Goal: Information Seeking & Learning: Learn about a topic

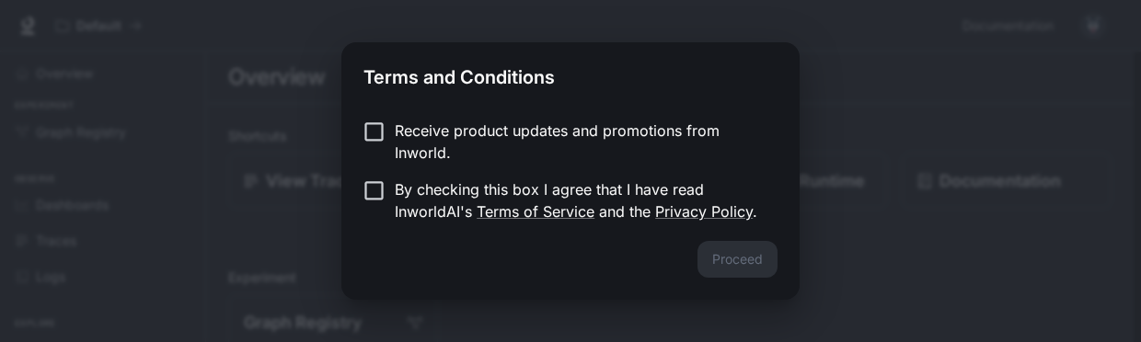
click at [399, 132] on p "Receive product updates and promotions from Inworld." at bounding box center [579, 142] width 368 height 44
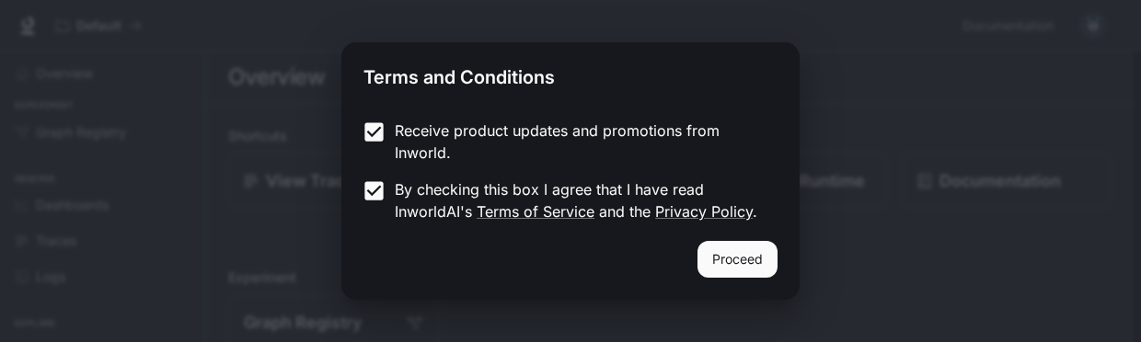
click at [762, 256] on button "Proceed" at bounding box center [737, 259] width 80 height 37
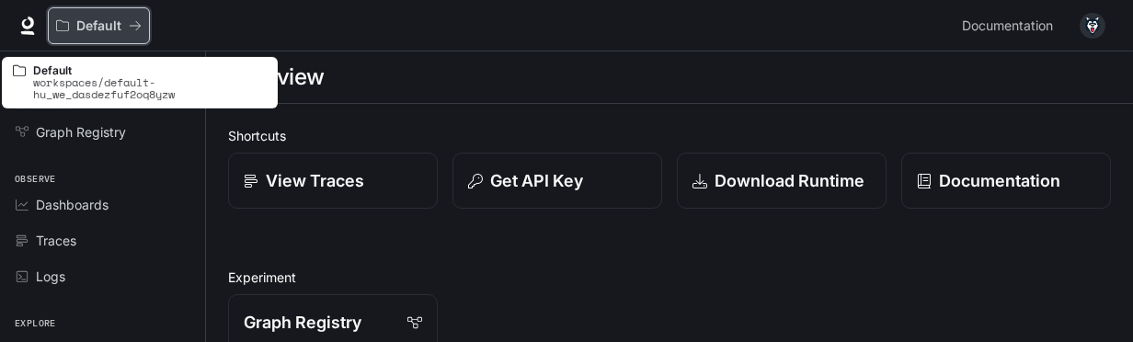
click at [137, 21] on icon "All workspaces" at bounding box center [135, 25] width 13 height 13
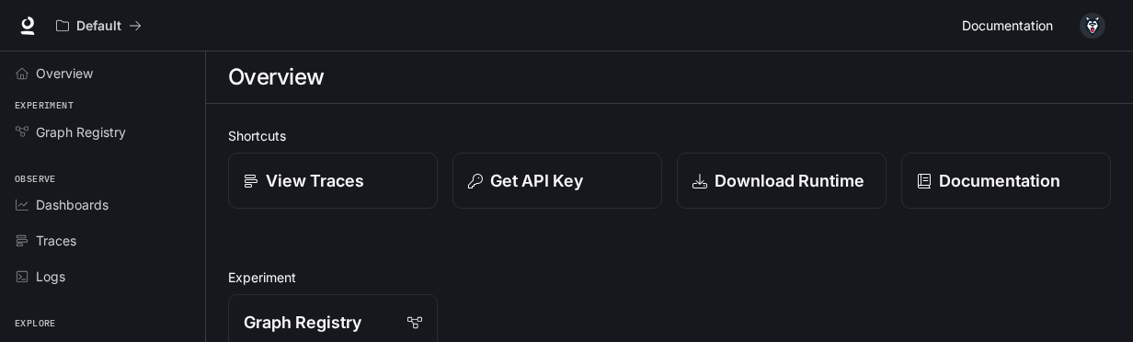
click at [1015, 20] on span "Documentation" at bounding box center [1007, 26] width 91 height 23
